Goal: Information Seeking & Learning: Learn about a topic

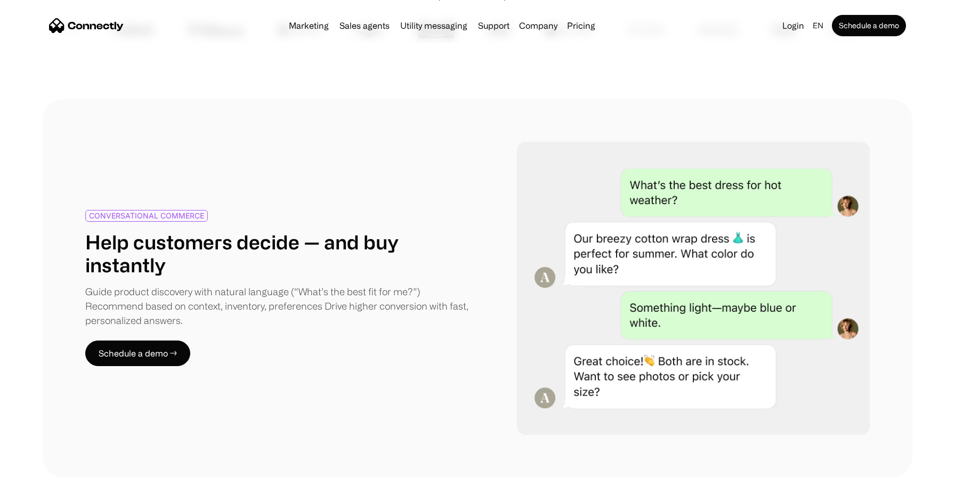
scroll to position [509, 0]
click at [375, 26] on link "Sales agents" at bounding box center [364, 25] width 59 height 9
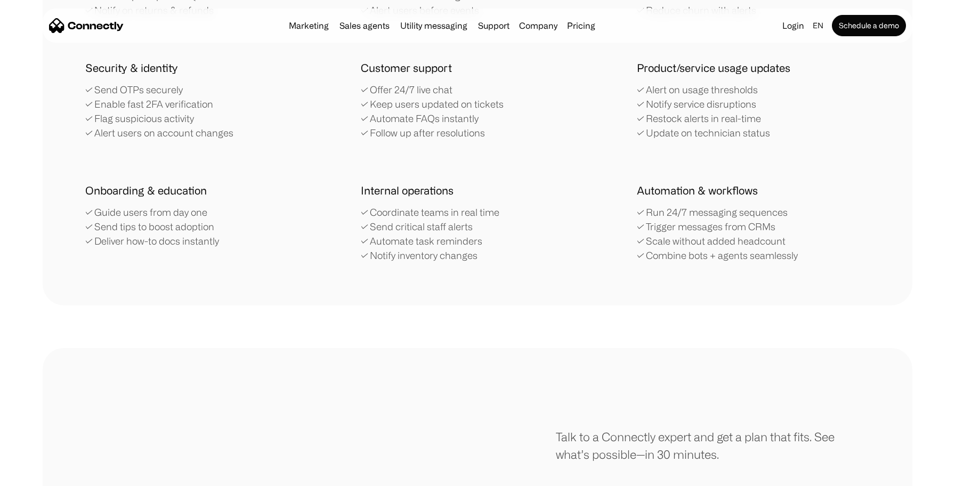
scroll to position [2778, 0]
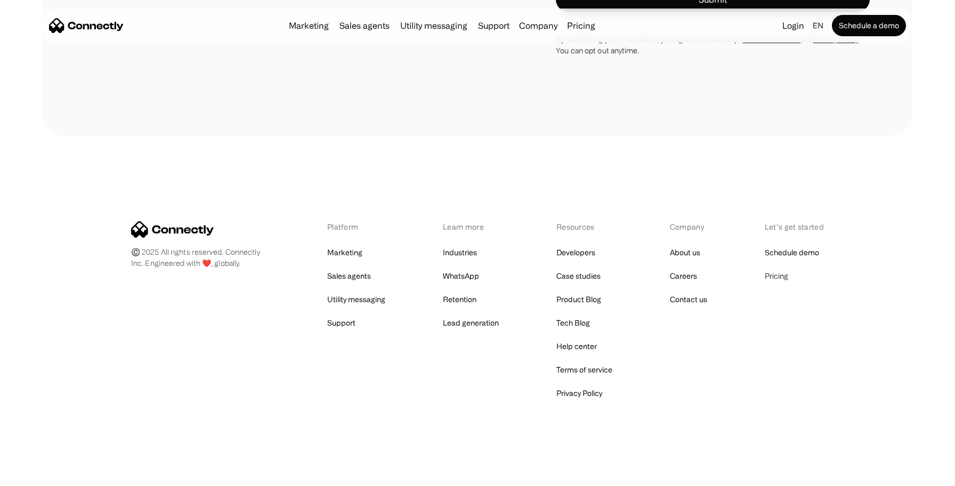
click at [782, 276] on link "Pricing" at bounding box center [776, 276] width 23 height 15
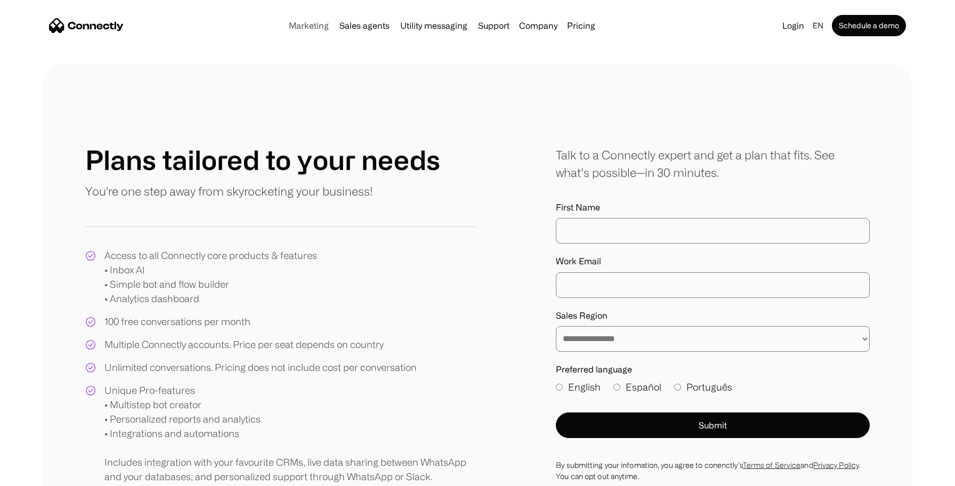
click at [306, 27] on link "Marketing" at bounding box center [309, 25] width 49 height 9
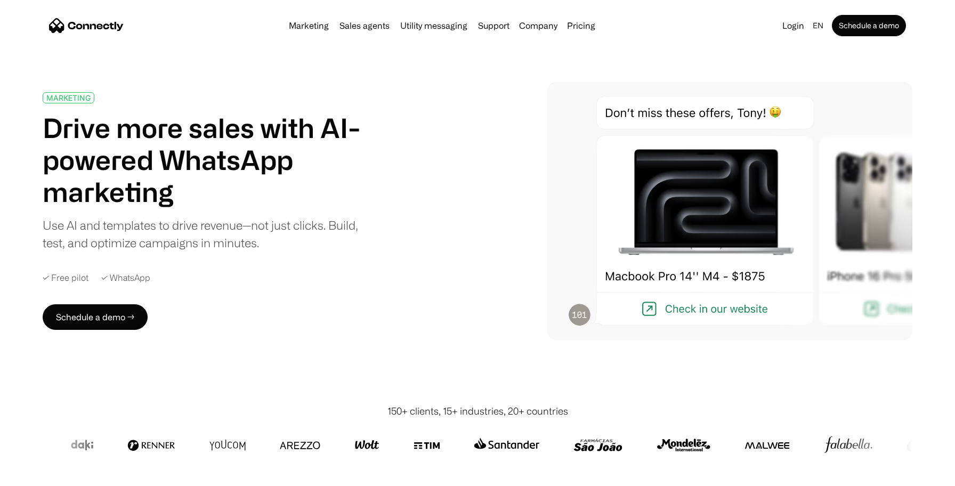
scroll to position [5, 0]
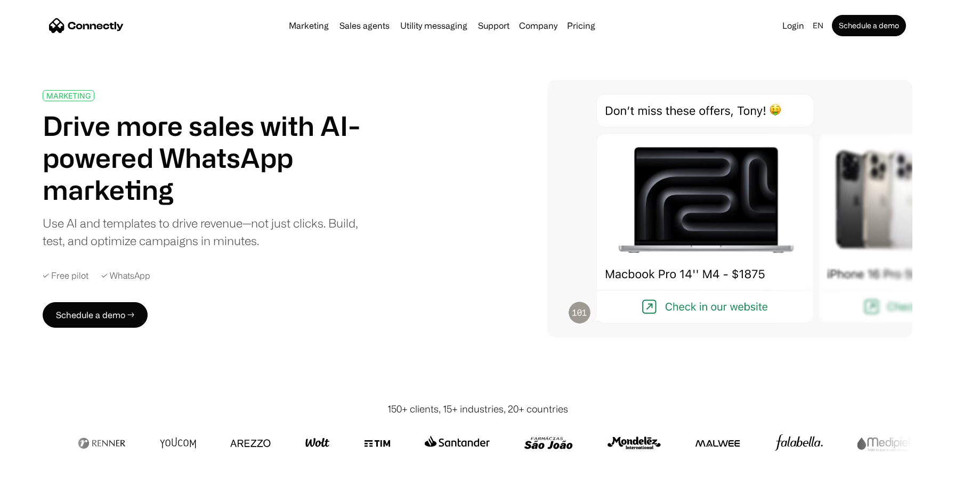
click at [859, 201] on img at bounding box center [729, 209] width 365 height 258
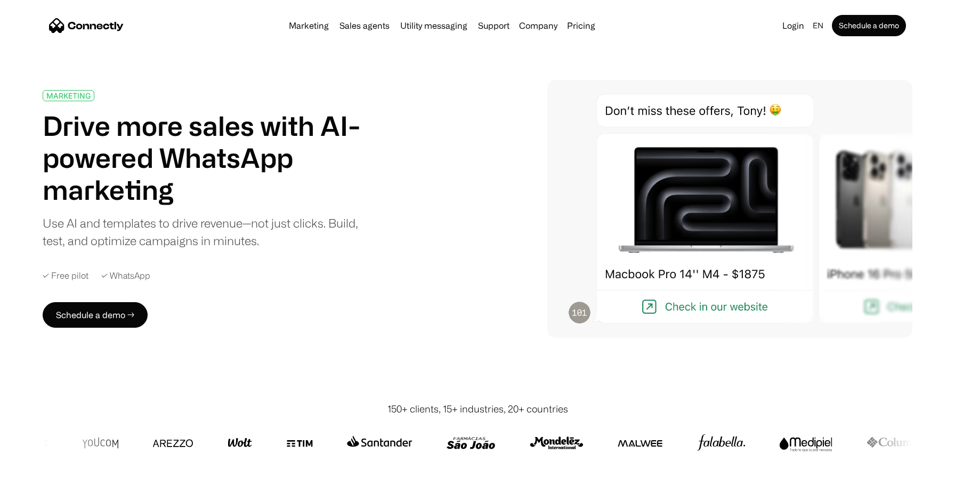
click at [238, 183] on h1 "Drive more sales with AI-powered WhatsApp marketing" at bounding box center [207, 158] width 329 height 96
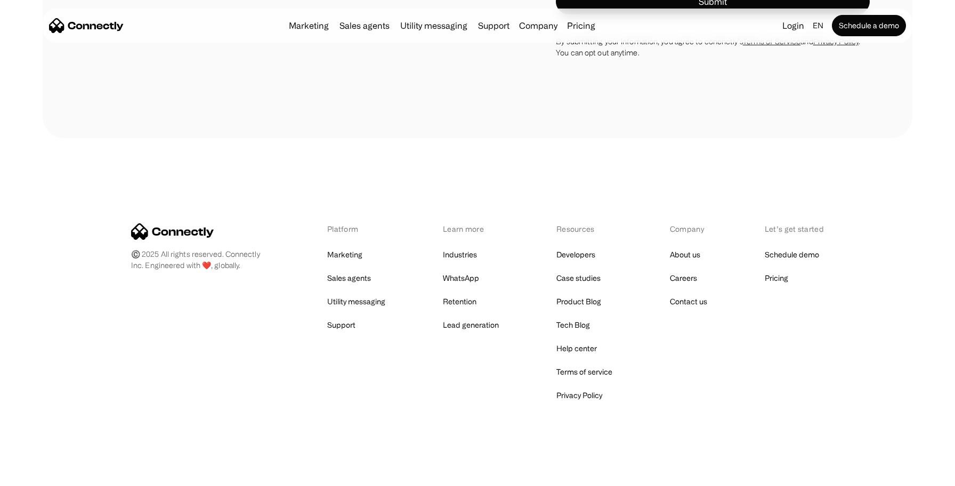
scroll to position [3817, 0]
click at [358, 303] on link "Utility messaging" at bounding box center [356, 300] width 58 height 15
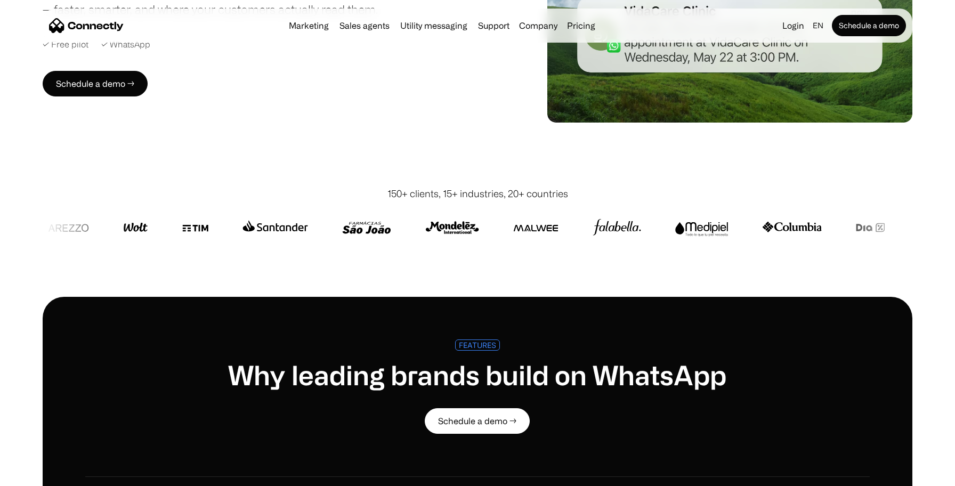
scroll to position [143, 0]
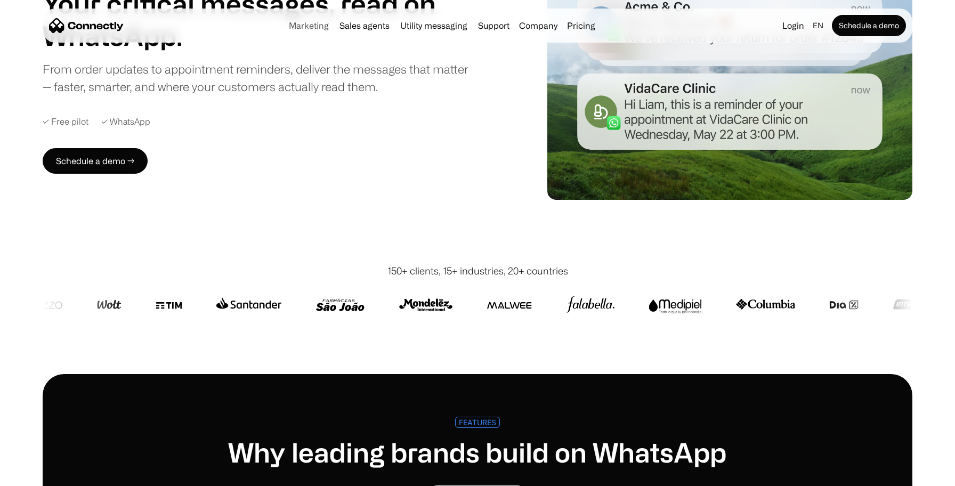
click at [321, 29] on link "Marketing" at bounding box center [309, 25] width 49 height 9
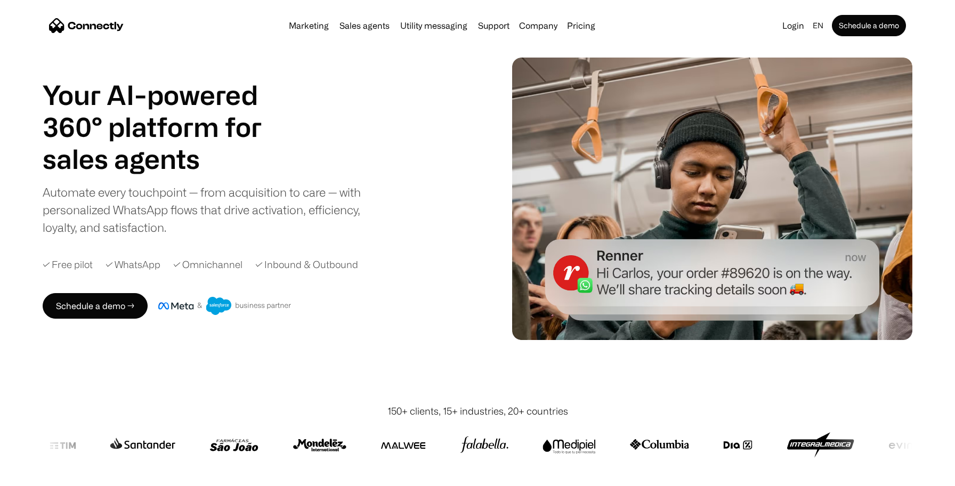
scroll to position [20, 0]
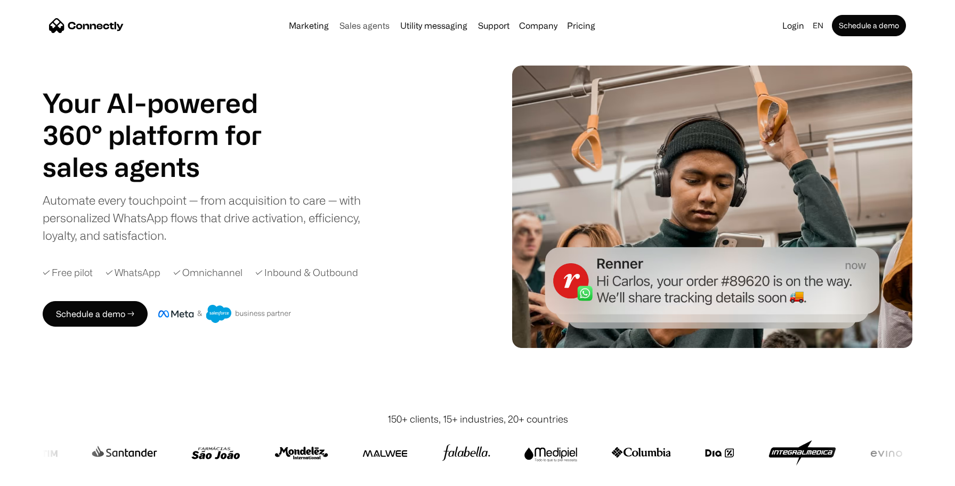
click at [362, 25] on link "Sales agents" at bounding box center [364, 25] width 59 height 9
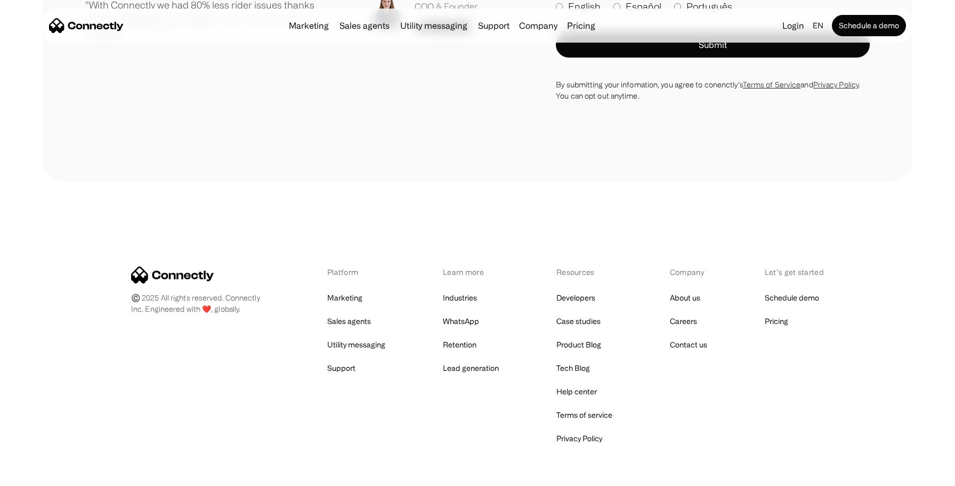
scroll to position [3202, 0]
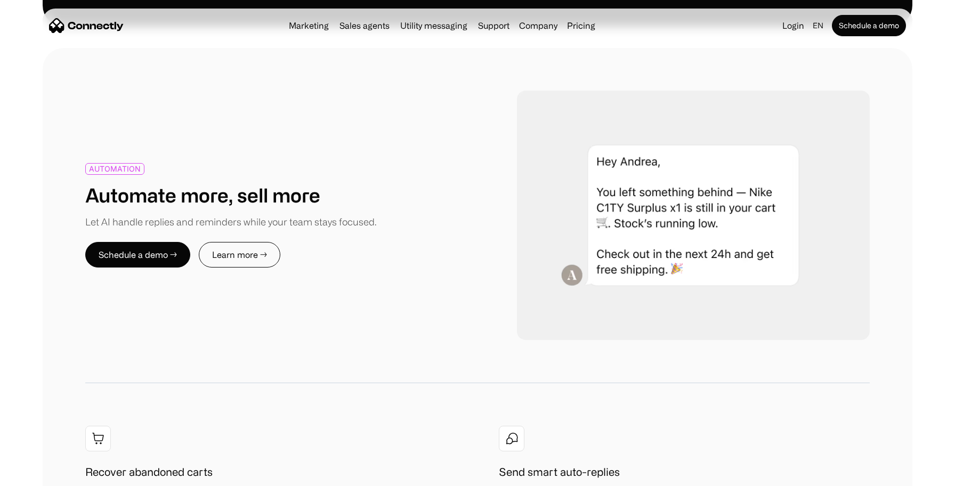
scroll to position [1269, 0]
